Goal: Task Accomplishment & Management: Use online tool/utility

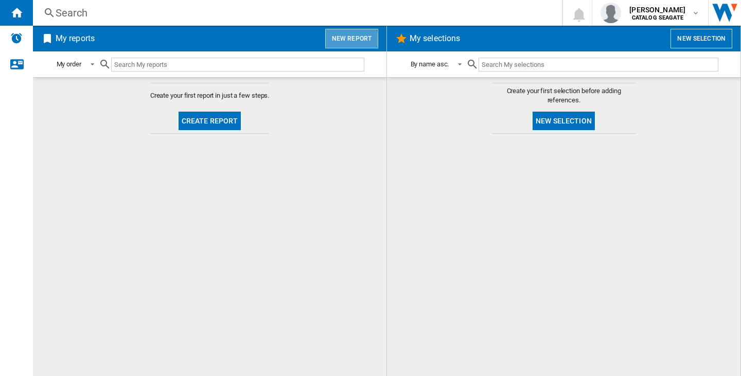
click at [341, 42] on button "New report" at bounding box center [351, 39] width 53 height 20
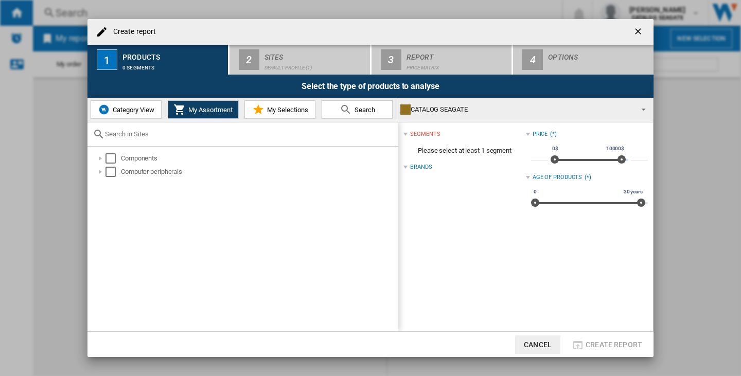
click at [639, 28] on ng-md-icon "getI18NText('BUTTONS.CLOSE_DIALOG')" at bounding box center [639, 32] width 12 height 12
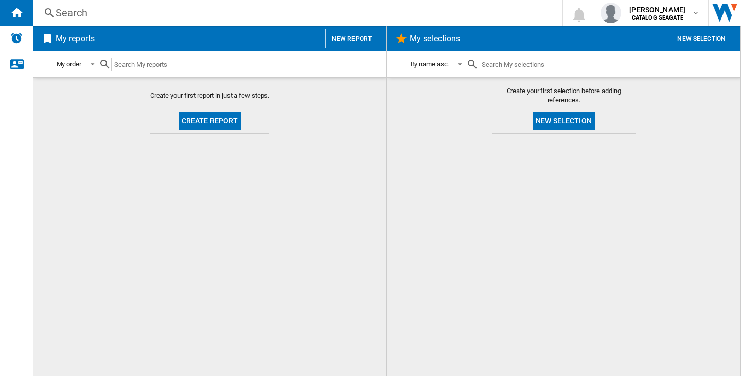
click at [346, 47] on button "New report" at bounding box center [351, 39] width 53 height 20
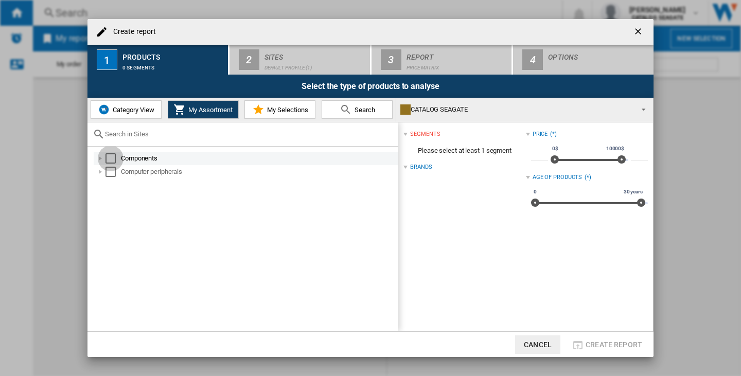
click at [113, 159] on div "Select" at bounding box center [110, 158] width 10 height 10
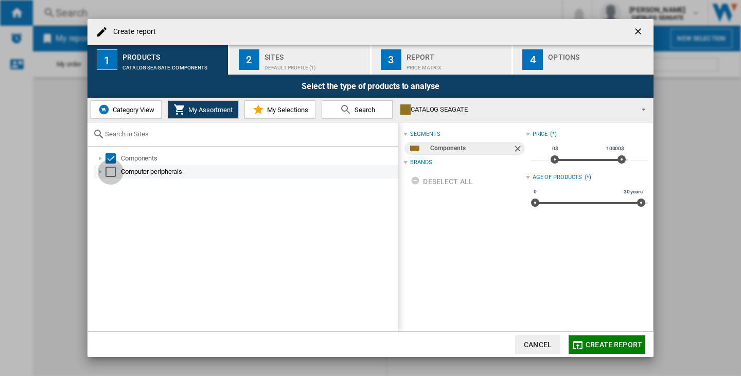
click at [111, 170] on div "Select" at bounding box center [110, 172] width 10 height 10
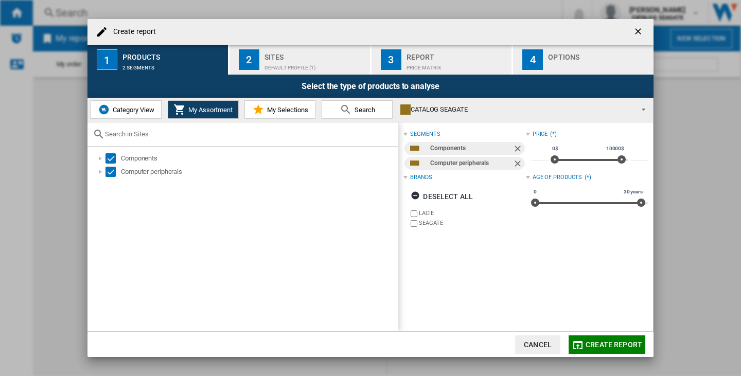
click at [635, 31] on ng-md-icon "getI18NText('BUTTONS.CLOSE_DIALOG')" at bounding box center [639, 32] width 12 height 12
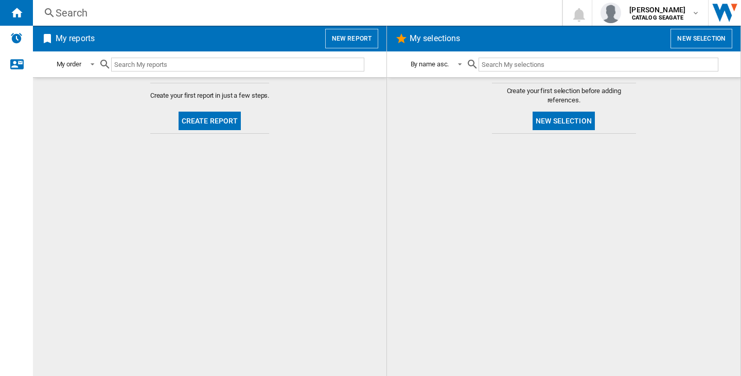
click at [87, 11] on div "Search" at bounding box center [296, 13] width 480 height 14
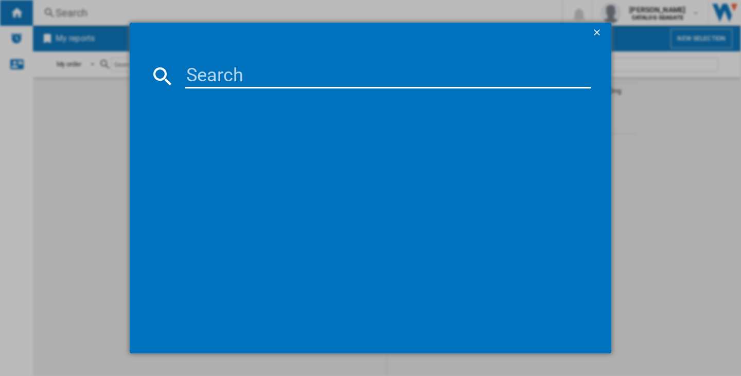
drag, startPoint x: 184, startPoint y: 88, endPoint x: 207, endPoint y: 76, distance: 25.8
click at [188, 86] on div at bounding box center [370, 76] width 440 height 25
click at [207, 76] on input at bounding box center [387, 76] width 405 height 25
click at [207, 76] on input "wd40efpx" at bounding box center [387, 76] width 405 height 25
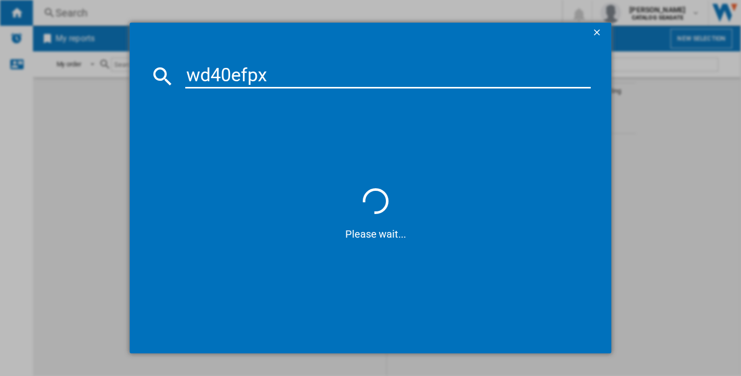
type input "wd40efpx"
click at [218, 79] on input "wd40efpx" at bounding box center [387, 76] width 405 height 25
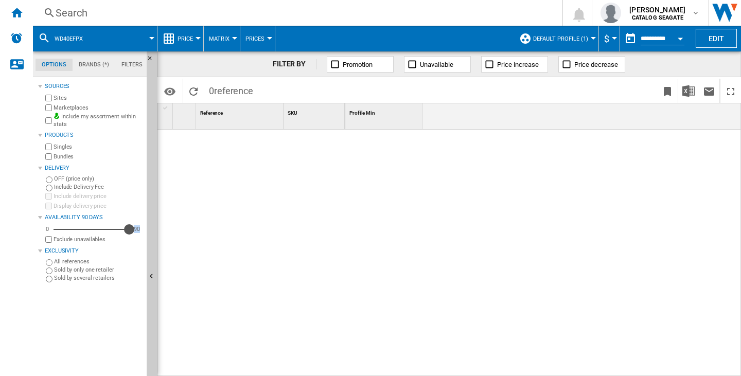
drag, startPoint x: 58, startPoint y: 231, endPoint x: 144, endPoint y: 231, distance: 86.5
click at [144, 231] on md-tab-content "Sources Sites Marketplaces Include my assortment within stats Products Singles …" at bounding box center [95, 226] width 124 height 299
click at [547, 38] on span "Default profile (1)" at bounding box center [560, 39] width 55 height 7
click at [707, 38] on button "Edit" at bounding box center [716, 38] width 41 height 19
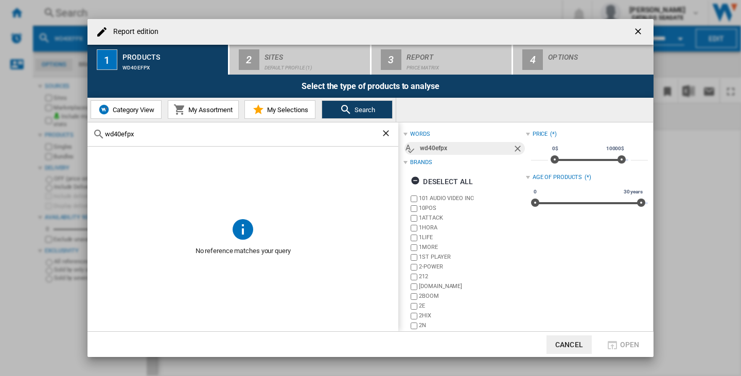
click at [642, 32] on ng-md-icon "getI18NText('BUTTONS.CLOSE_DIALOG')" at bounding box center [639, 32] width 12 height 12
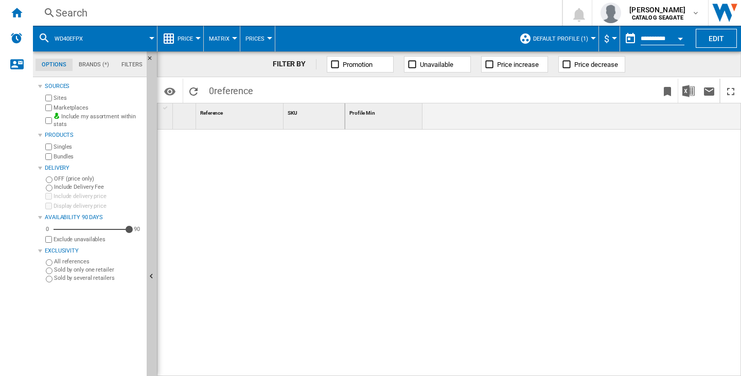
click at [576, 41] on span "Default profile (1)" at bounding box center [560, 39] width 55 height 7
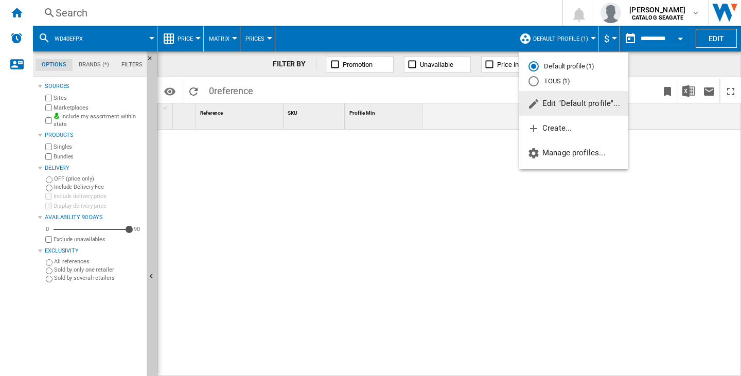
click at [558, 63] on md-radio-button "Default profile (1)" at bounding box center [573, 67] width 91 height 10
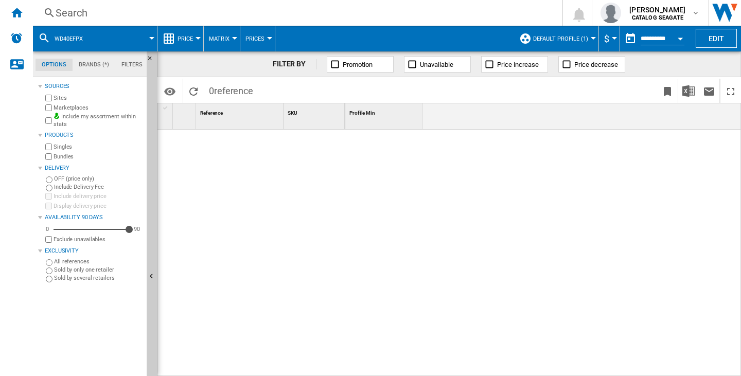
click at [552, 39] on span "Default profile (1)" at bounding box center [560, 39] width 55 height 7
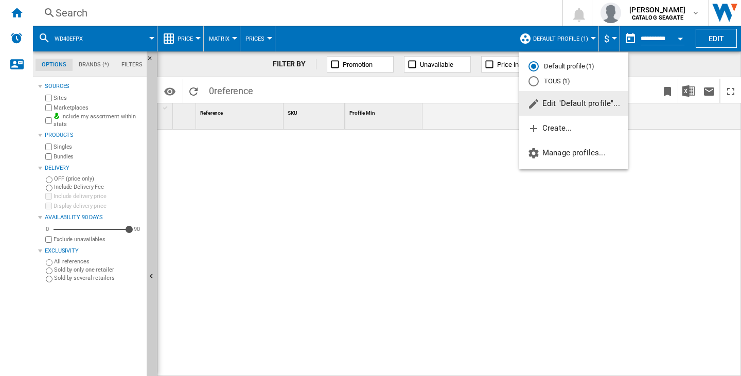
click at [554, 99] on button "Edit "Default profile"..." at bounding box center [573, 103] width 109 height 25
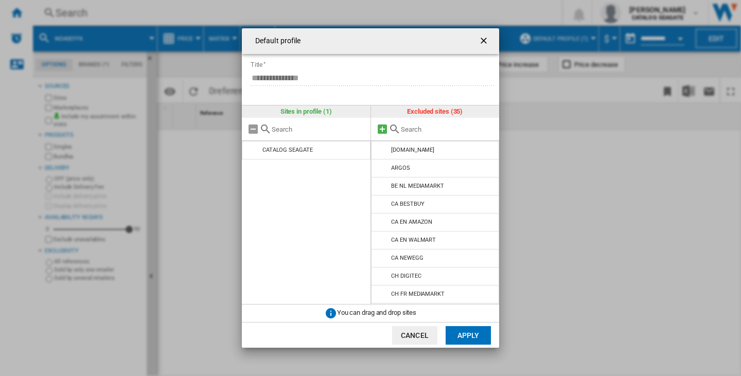
click at [378, 131] on md-icon at bounding box center [382, 129] width 12 height 12
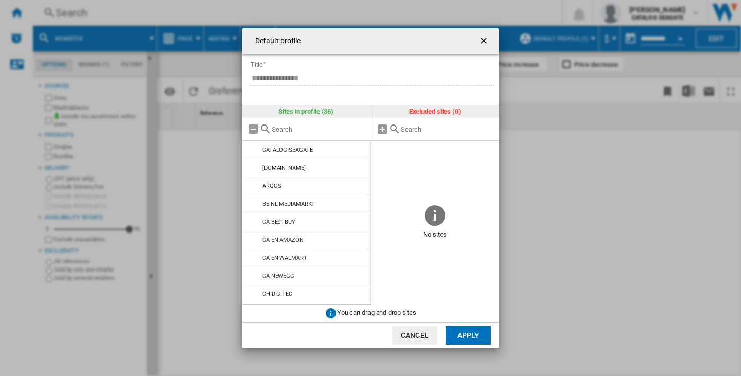
click at [472, 333] on button "Apply" at bounding box center [468, 335] width 45 height 19
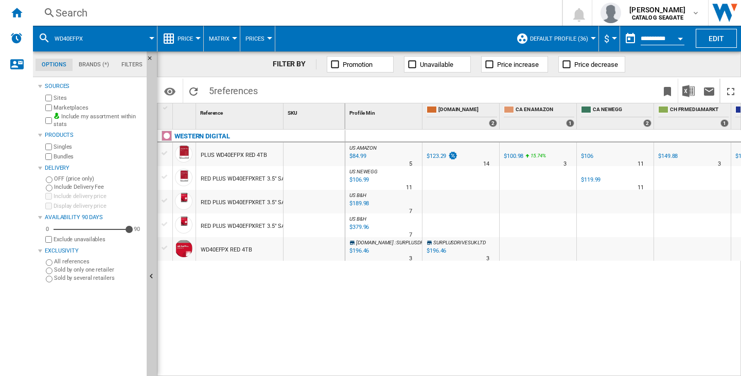
click at [336, 334] on div "WESTERN DIGITAL PLUS WD40EFPX RED 4TB RED PLUS WD40EFPXRET 3.5" SATA III 4TB 54…" at bounding box center [251, 250] width 188 height 241
click at [479, 297] on div "US AMAZON : US AMAZON -1.0 % $84.99 % N/A 5 US AMAZON : US AMAZON UK AMAZON -1.…" at bounding box center [543, 253] width 396 height 247
click at [2, 15] on div "Home" at bounding box center [16, 13] width 33 height 26
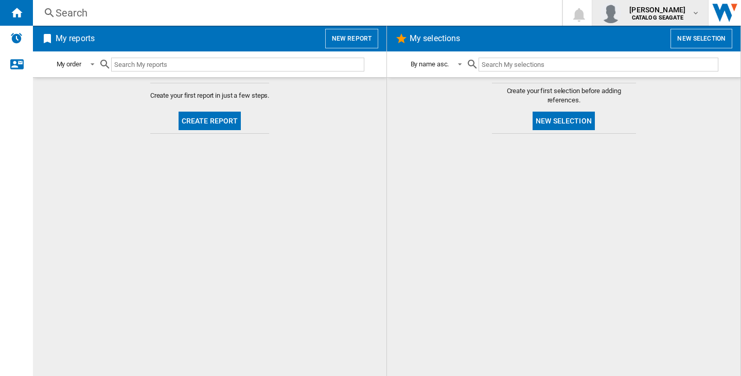
click at [679, 22] on div "[PERSON_NAME] CATALOG [GEOGRAPHIC_DATA]" at bounding box center [650, 13] width 99 height 21
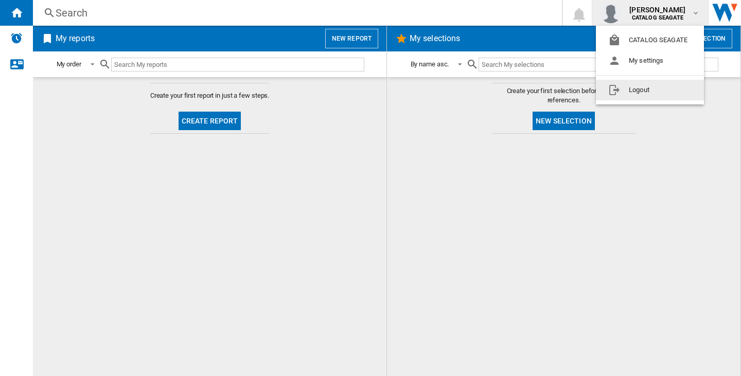
click at [659, 91] on button "Logout" at bounding box center [650, 90] width 108 height 21
